Goal: Information Seeking & Learning: Stay updated

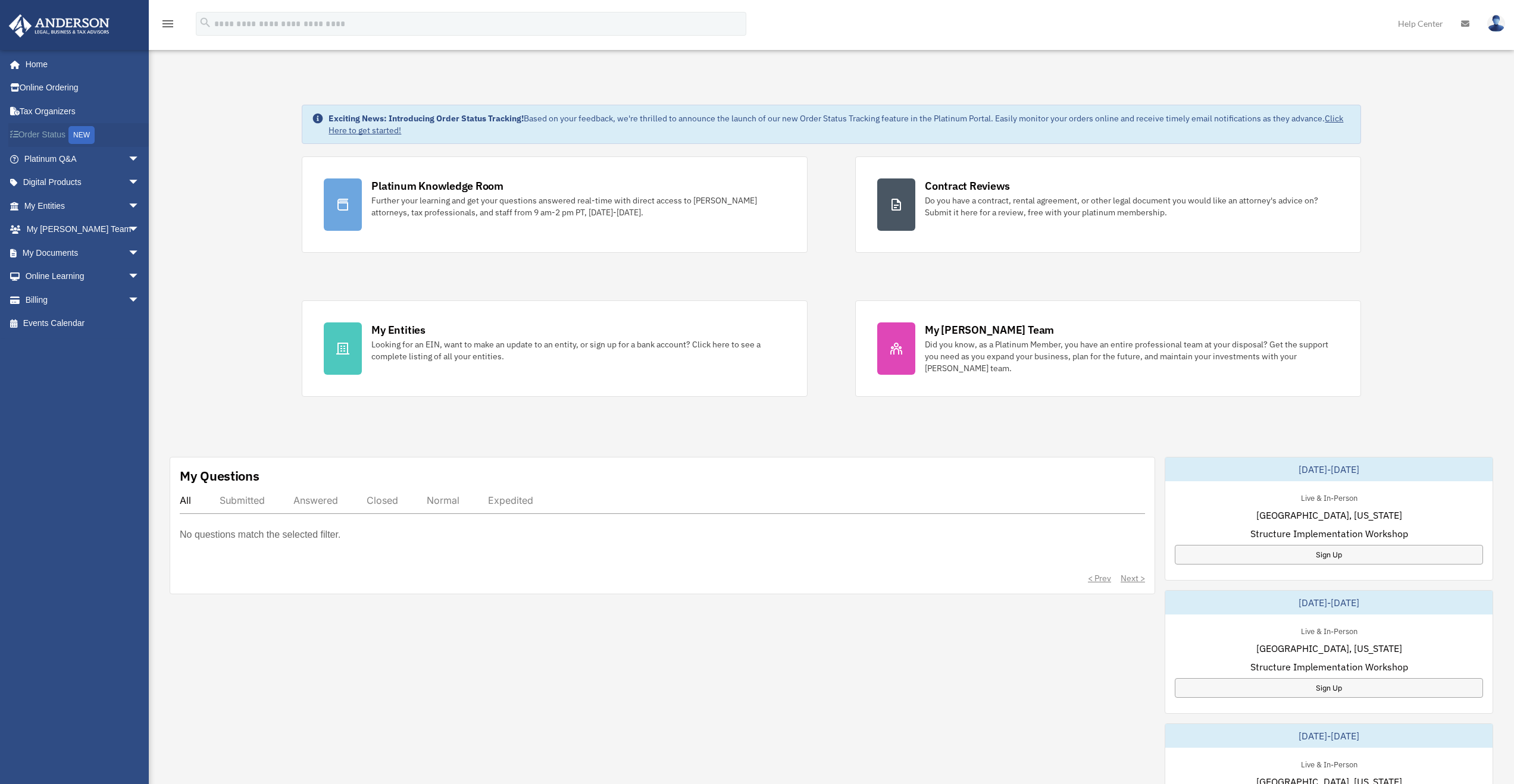
click at [100, 141] on link "Order Status NEW" at bounding box center [83, 135] width 149 height 25
click at [240, 222] on div "Exciting News: Introducing Order Status Tracking! Based on your feedback, we're…" at bounding box center [831, 609] width 1383 height 1069
click at [91, 321] on link "Events Calendar" at bounding box center [83, 324] width 149 height 24
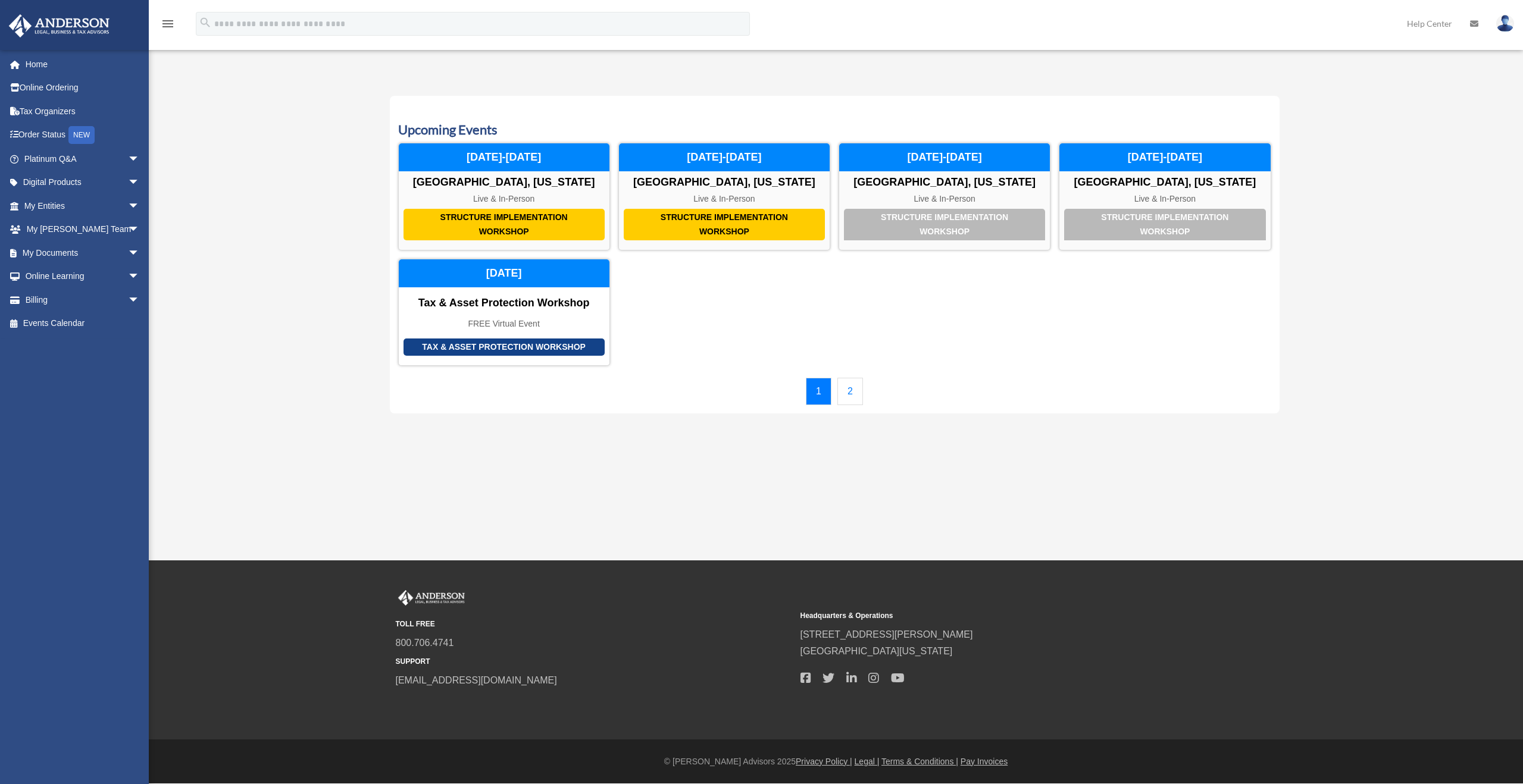
click at [829, 47] on div "menu search Site Menu add [EMAIL_ADDRESS][PERSON_NAME][DOMAIN_NAME] My Profile …" at bounding box center [762, 29] width 1505 height 40
